Goal: Task Accomplishment & Management: Complete application form

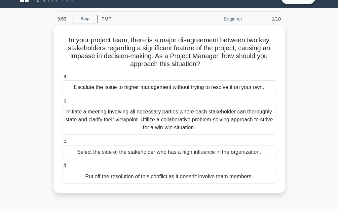
scroll to position [26, 0]
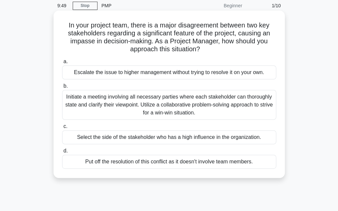
click at [125, 70] on div "Escalate the issue to higher management without trying to resolve it on your ow…" at bounding box center [169, 72] width 214 height 14
click at [62, 64] on input "a. Escalate the issue to higher management without trying to resolve it on your…" at bounding box center [62, 61] width 0 height 4
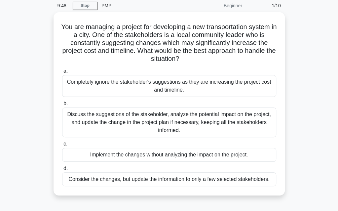
click at [125, 70] on label "a. Completely ignore the stakeholder's suggestions as they are increasing the p…" at bounding box center [169, 82] width 214 height 30
click at [62, 70] on input "a. Completely ignore the stakeholder's suggestions as they are increasing the p…" at bounding box center [62, 71] width 0 height 4
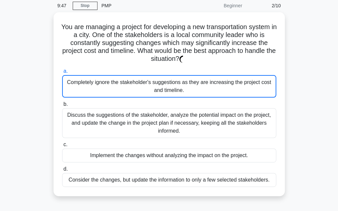
scroll to position [0, 0]
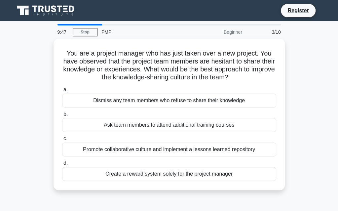
click at [125, 70] on h5 "You are a project manager who has just taken over a new project. You have obser…" at bounding box center [168, 65] width 215 height 32
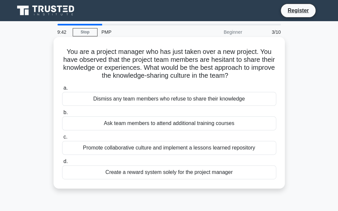
click at [124, 97] on div "Dismiss any team members who refuse to share their knowledge" at bounding box center [169, 99] width 214 height 14
click at [62, 90] on input "a. Dismiss any team members who refuse to share their knowledge" at bounding box center [62, 88] width 0 height 4
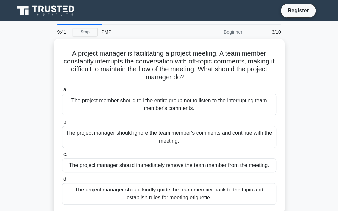
click at [124, 97] on div "The project member should tell the entire group not to listen to the interrupti…" at bounding box center [169, 104] width 214 height 22
click at [62, 92] on input "a. The project member should tell the entire group not to listen to the interru…" at bounding box center [62, 89] width 0 height 4
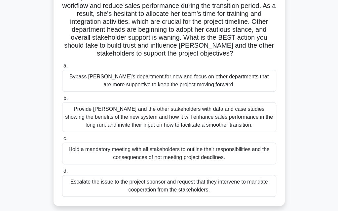
scroll to position [92, 0]
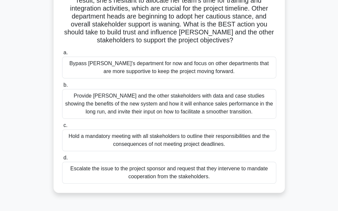
click at [124, 97] on div "Provide [PERSON_NAME] and the other stakeholders with data and case studies sho…" at bounding box center [169, 104] width 214 height 30
click at [62, 87] on input "b. Provide [PERSON_NAME] and the other stakeholders with data and case studies …" at bounding box center [62, 85] width 0 height 4
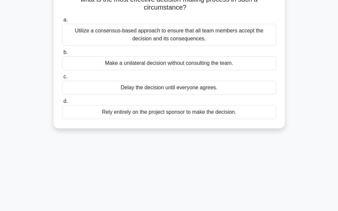
scroll to position [0, 0]
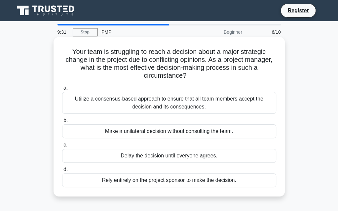
click at [142, 101] on div "Utilize a consensus-based approach to ensure that all team members accept the d…" at bounding box center [169, 103] width 214 height 22
click at [62, 90] on input "a. Utilize a consensus-based approach to ensure that all team members accept th…" at bounding box center [62, 88] width 0 height 4
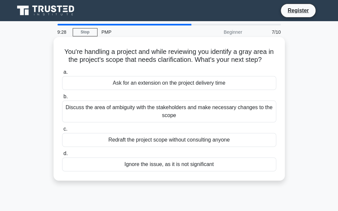
click at [152, 83] on div "Ask for an extension on the project delivery time" at bounding box center [169, 83] width 214 height 14
click at [62, 74] on input "a. Ask for an extension on the project delivery time" at bounding box center [62, 72] width 0 height 4
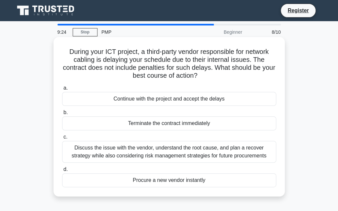
click at [150, 97] on div "Continue with the project and accept the delays" at bounding box center [169, 99] width 214 height 14
click at [62, 90] on input "a. Continue with the project and accept the delays" at bounding box center [62, 88] width 0 height 4
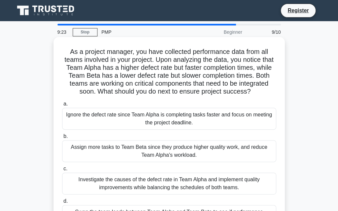
click at [149, 129] on div "Ignore the defect rate since Team Alpha is completing tasks faster and focus on…" at bounding box center [169, 119] width 214 height 22
click at [62, 106] on input "a. Ignore the defect rate since Team Alpha is completing tasks faster and focus…" at bounding box center [62, 104] width 0 height 4
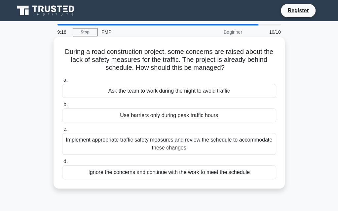
click at [149, 92] on div "Ask the team to work during the night to avoid traffic" at bounding box center [169, 91] width 214 height 14
click at [62, 82] on input "a. Ask the team to work during the night to avoid traffic" at bounding box center [62, 80] width 0 height 4
